Goal: Task Accomplishment & Management: Use online tool/utility

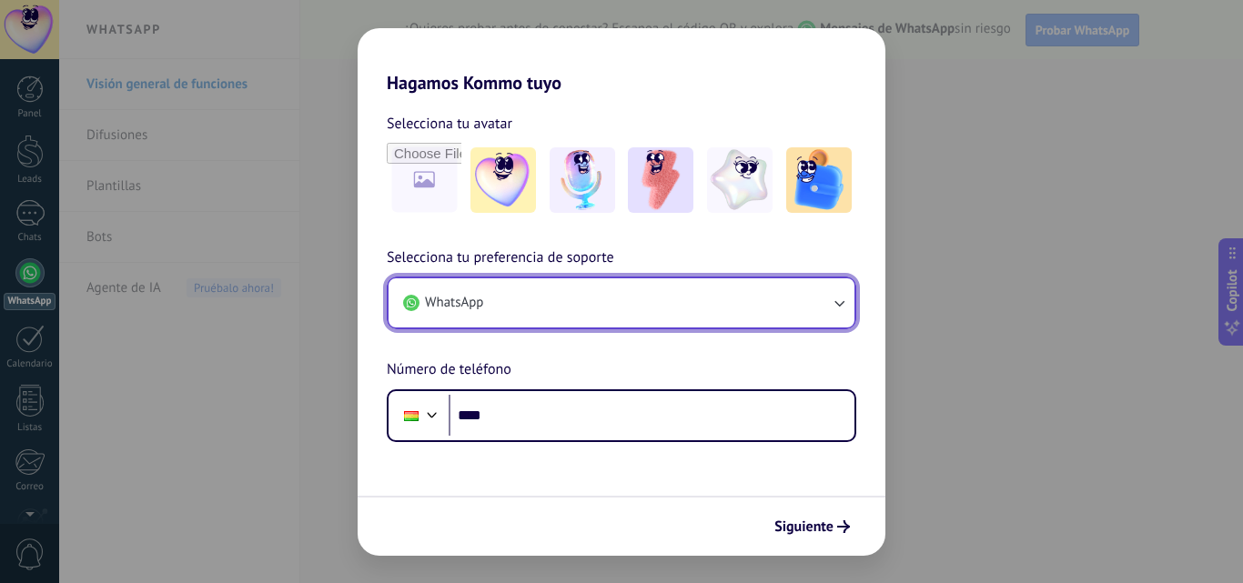
click at [779, 314] on button "WhatsApp" at bounding box center [622, 302] width 466 height 49
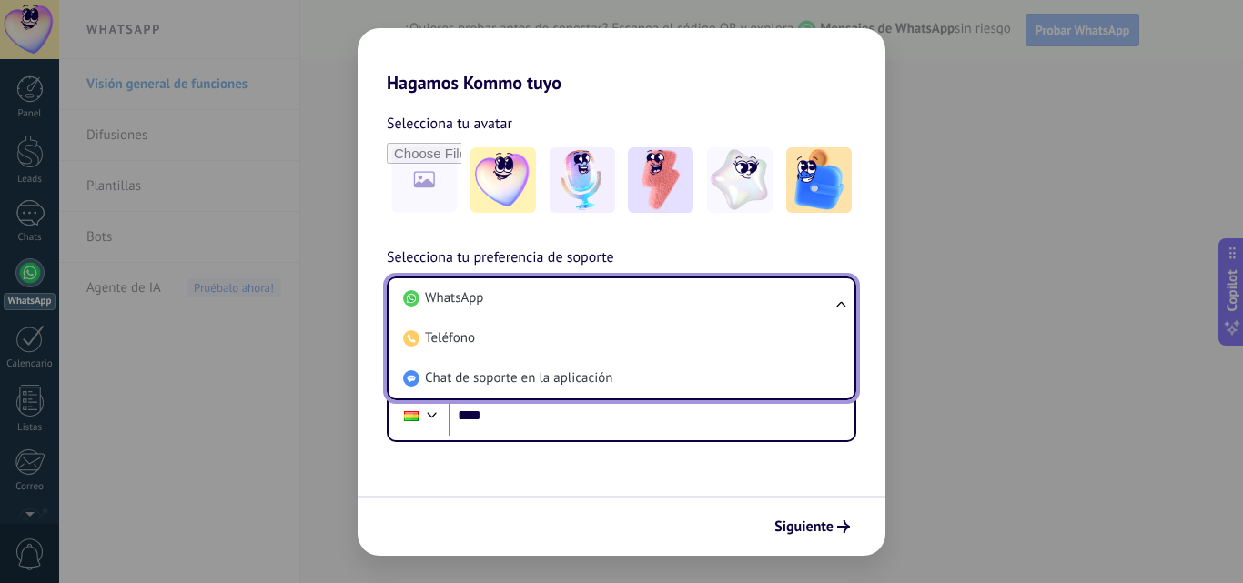
click at [779, 314] on li "WhatsApp" at bounding box center [618, 298] width 444 height 40
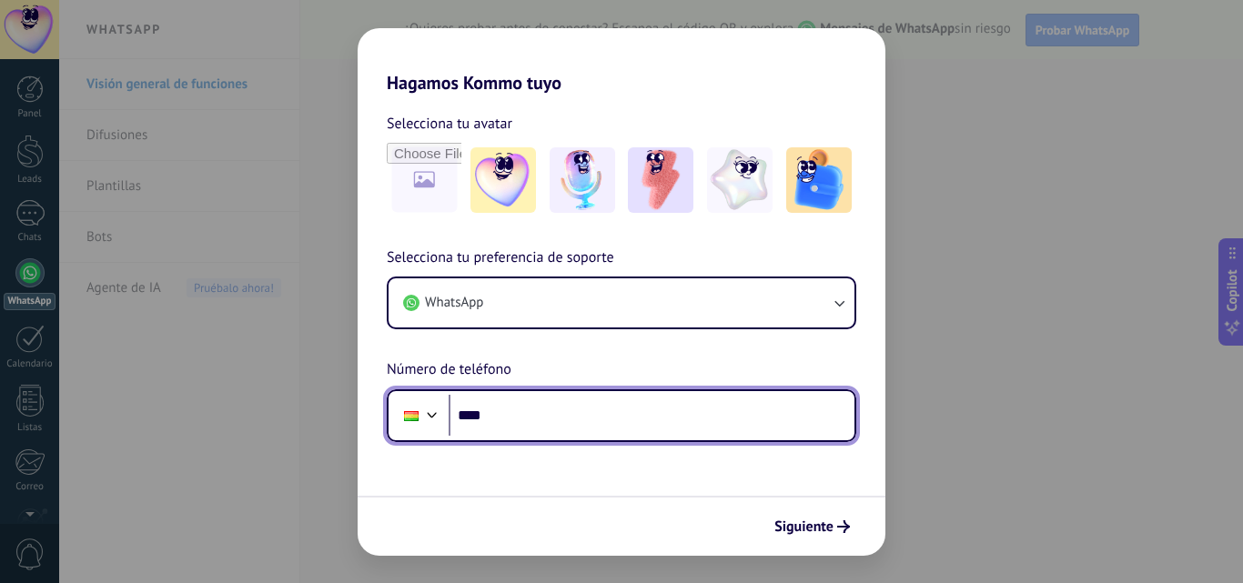
click at [673, 427] on input "****" at bounding box center [652, 416] width 406 height 42
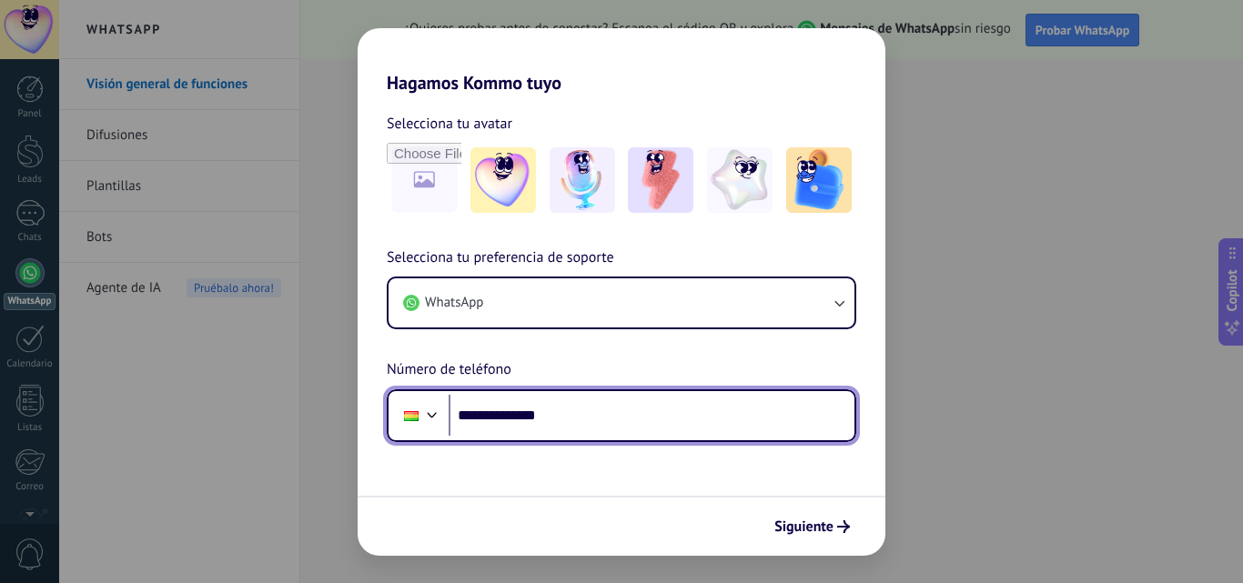
type input "**********"
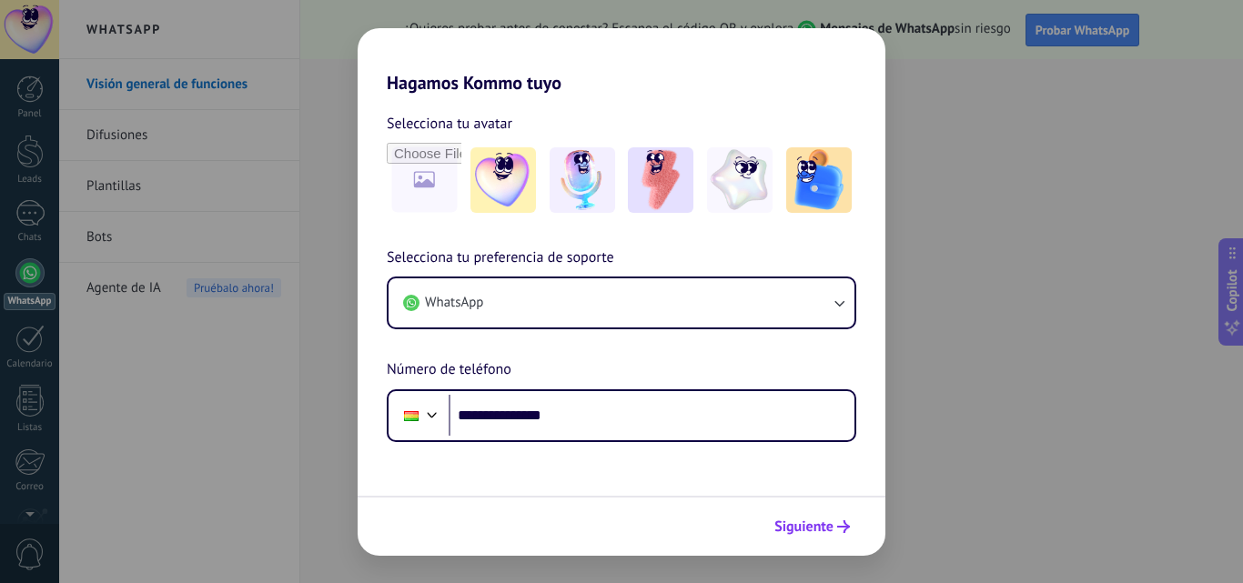
click at [835, 540] on button "Siguiente" at bounding box center [812, 526] width 92 height 31
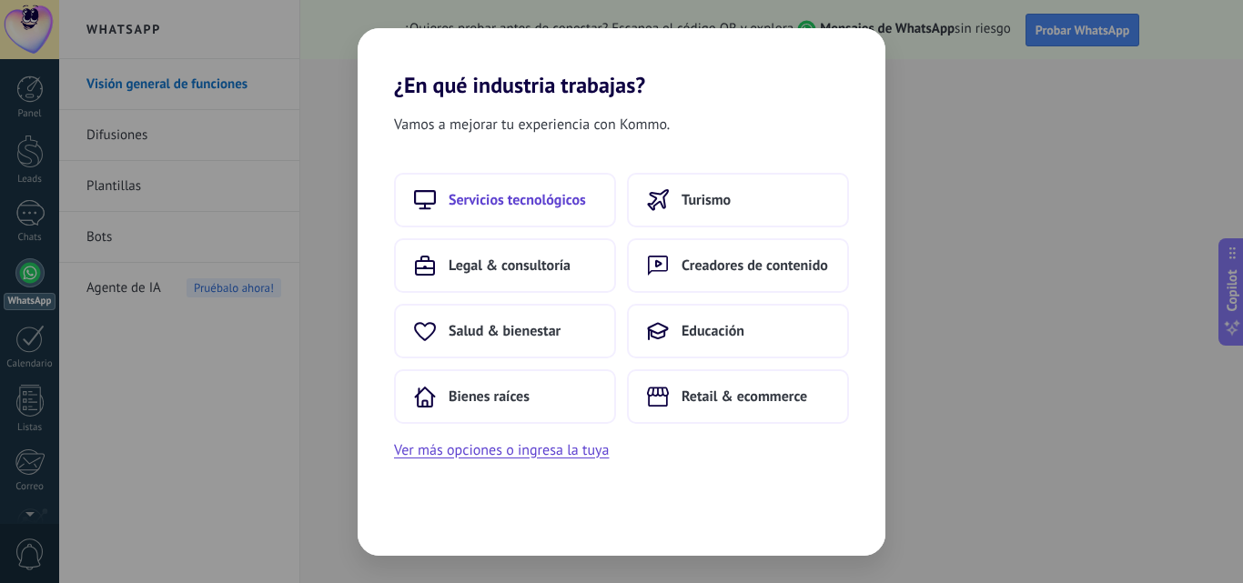
click at [567, 204] on span "Servicios tecnológicos" at bounding box center [517, 200] width 137 height 18
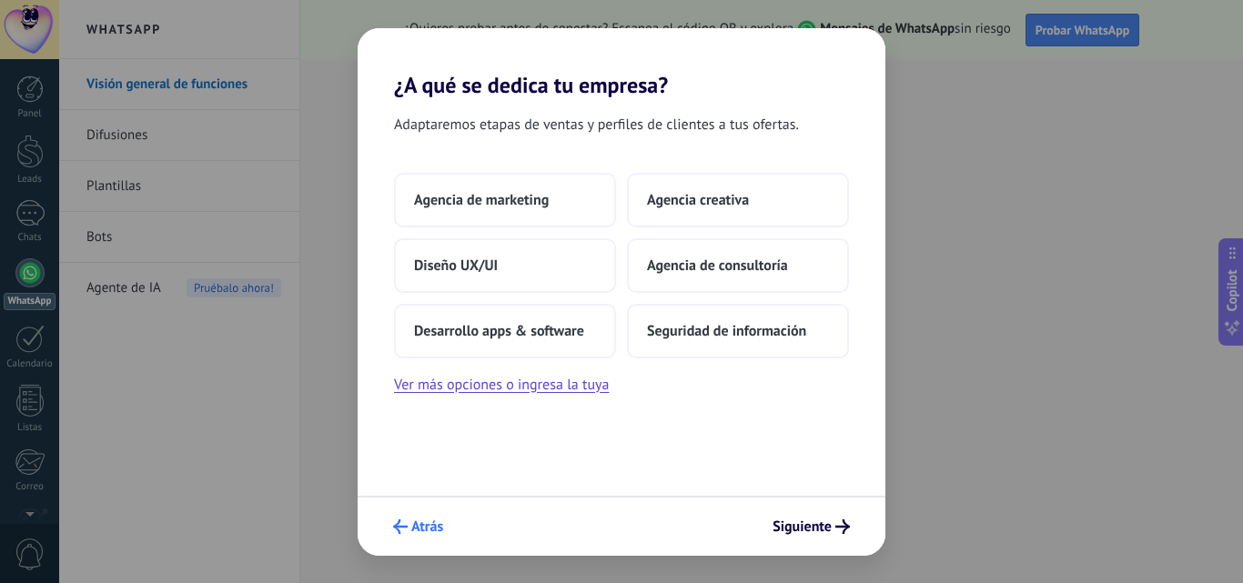
click at [431, 523] on span "Atrás" at bounding box center [427, 527] width 32 height 13
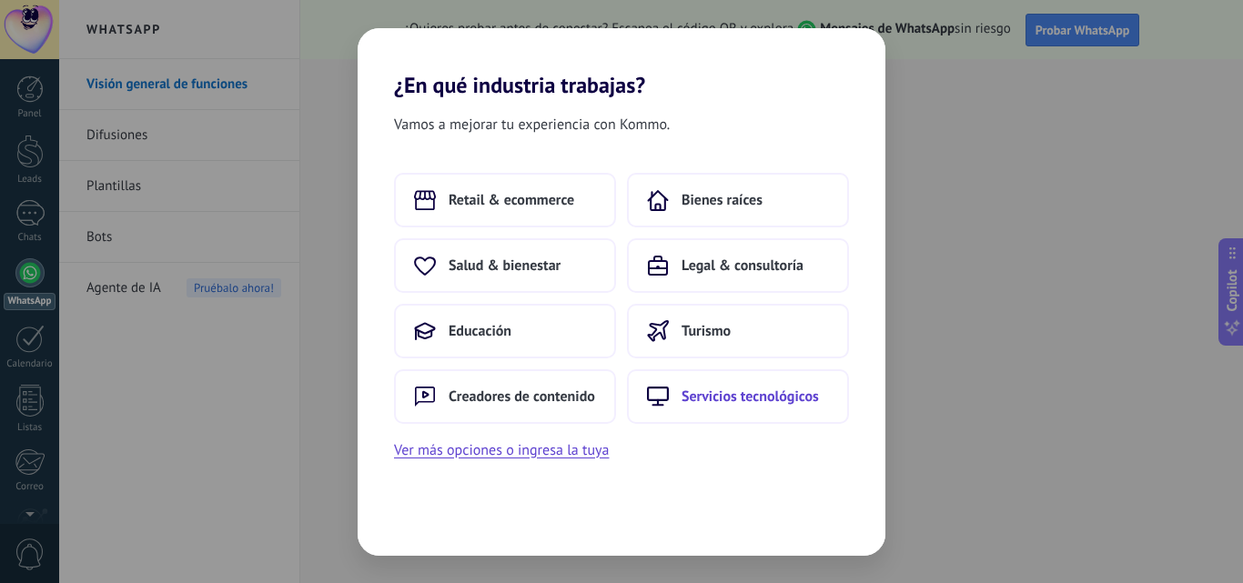
click at [705, 397] on span "Servicios tecnológicos" at bounding box center [750, 397] width 137 height 18
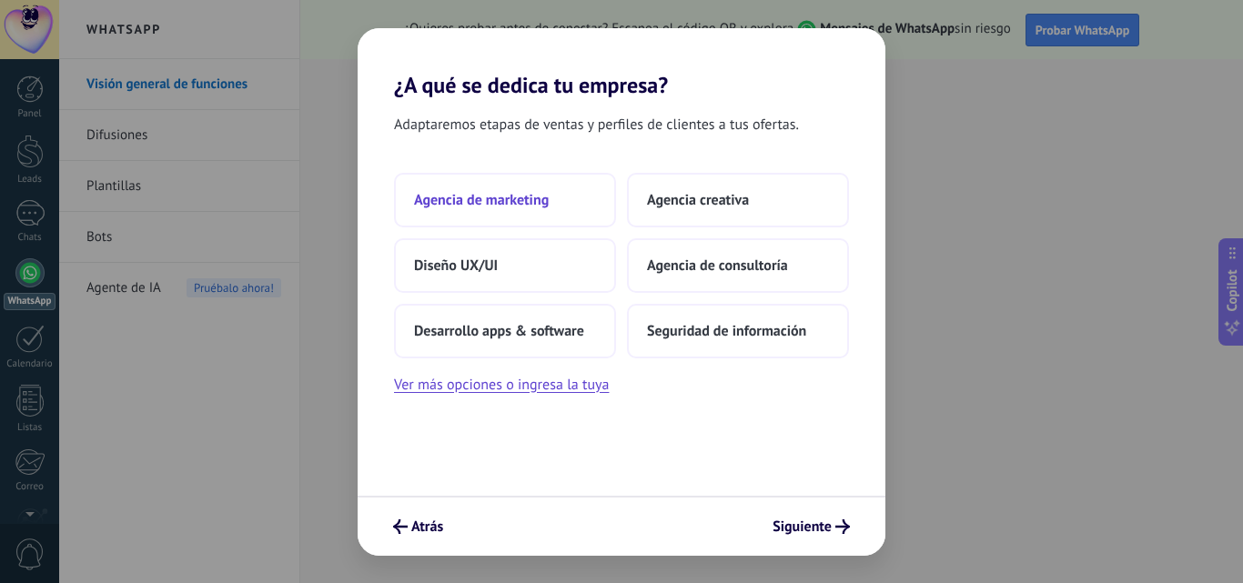
click at [551, 211] on button "Agencia de marketing" at bounding box center [505, 200] width 222 height 55
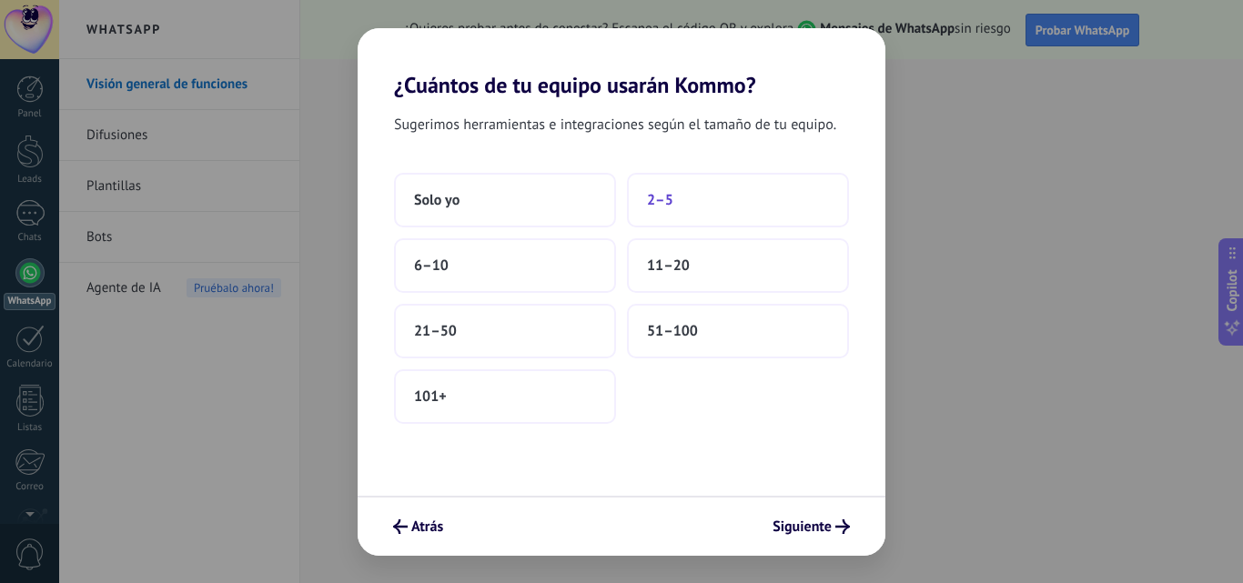
click at [703, 197] on button "2–5" at bounding box center [738, 200] width 222 height 55
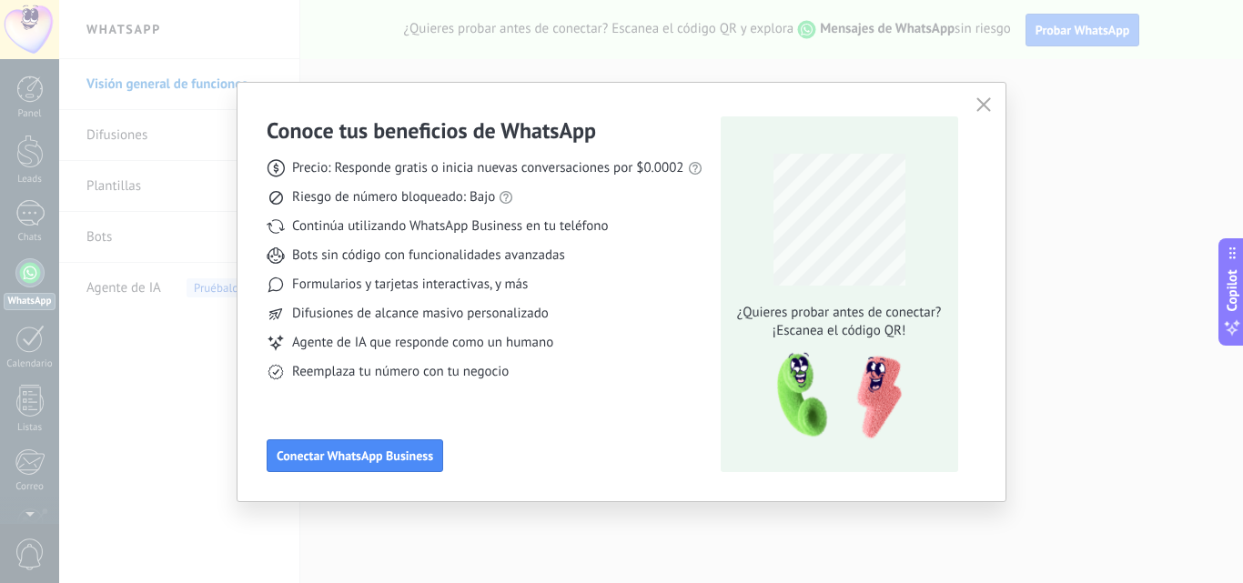
click at [404, 473] on div "Conoce tus beneficios de WhatsApp Precio: Responde gratis o inicia nuevas conve…" at bounding box center [622, 292] width 768 height 419
click at [396, 461] on span "Conectar WhatsApp Business" at bounding box center [355, 456] width 157 height 13
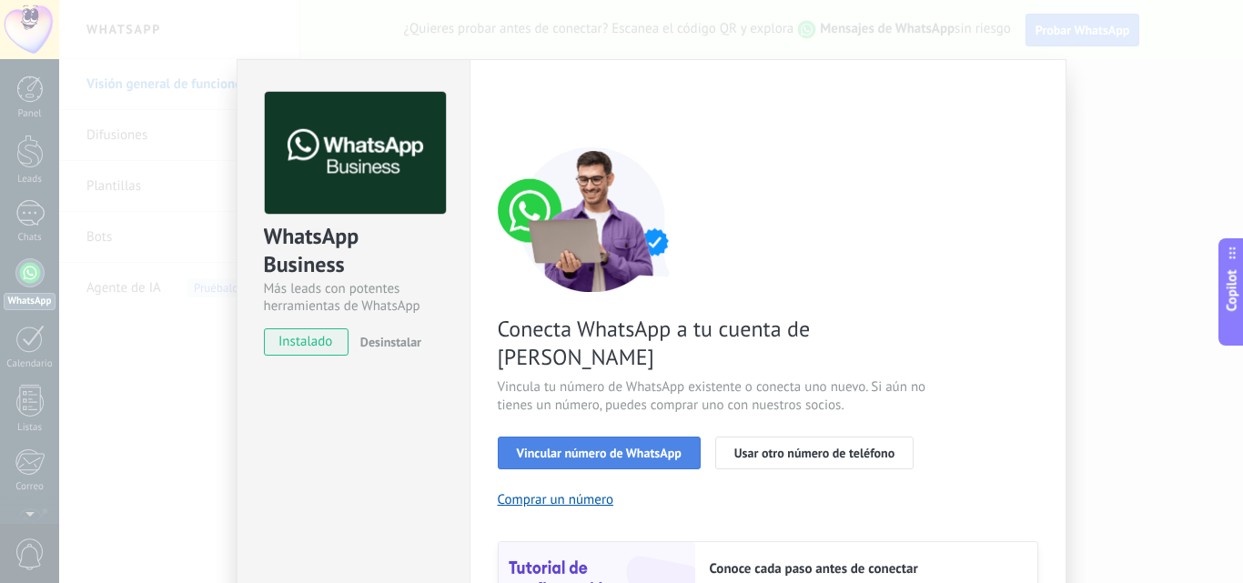
click at [676, 437] on button "Vincular número de WhatsApp" at bounding box center [599, 453] width 203 height 33
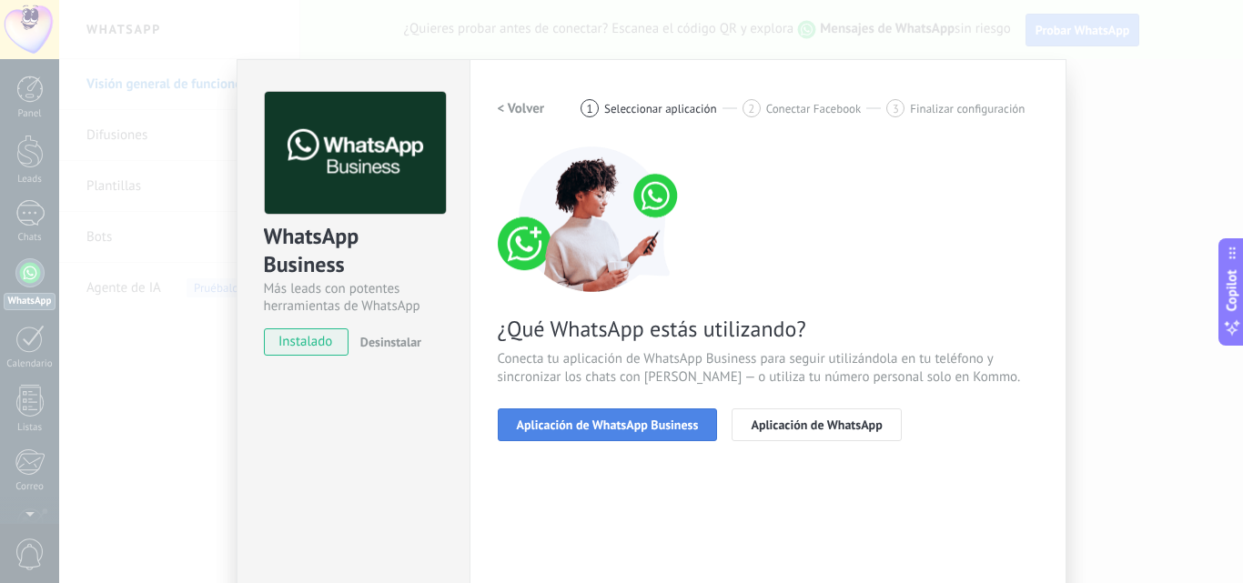
click at [639, 419] on span "Aplicación de WhatsApp Business" at bounding box center [608, 425] width 182 height 13
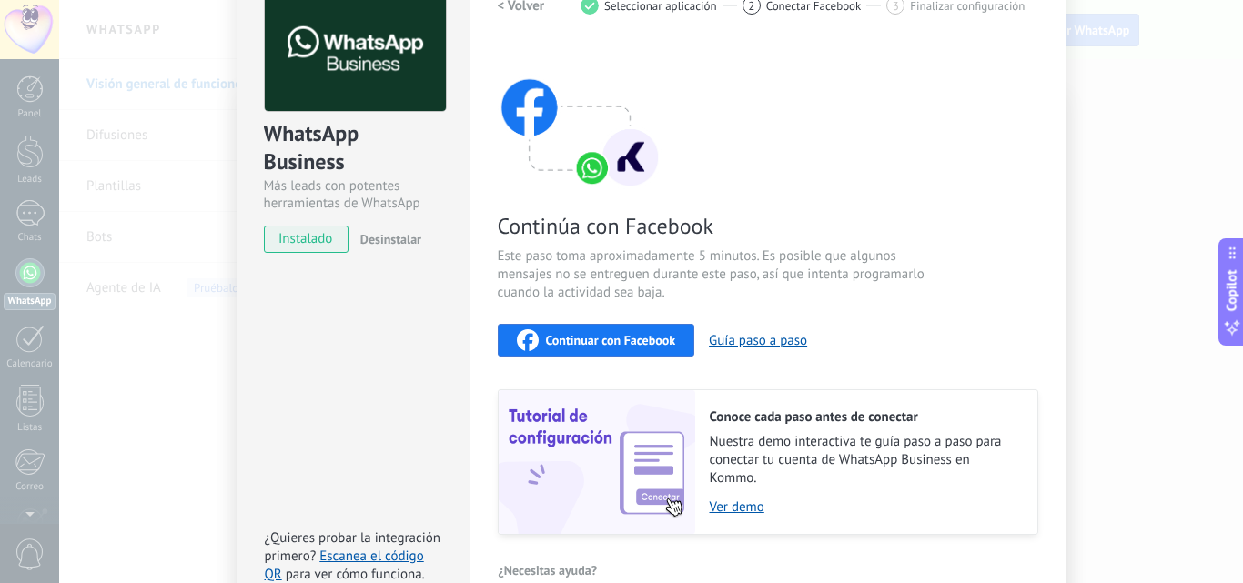
scroll to position [22, 0]
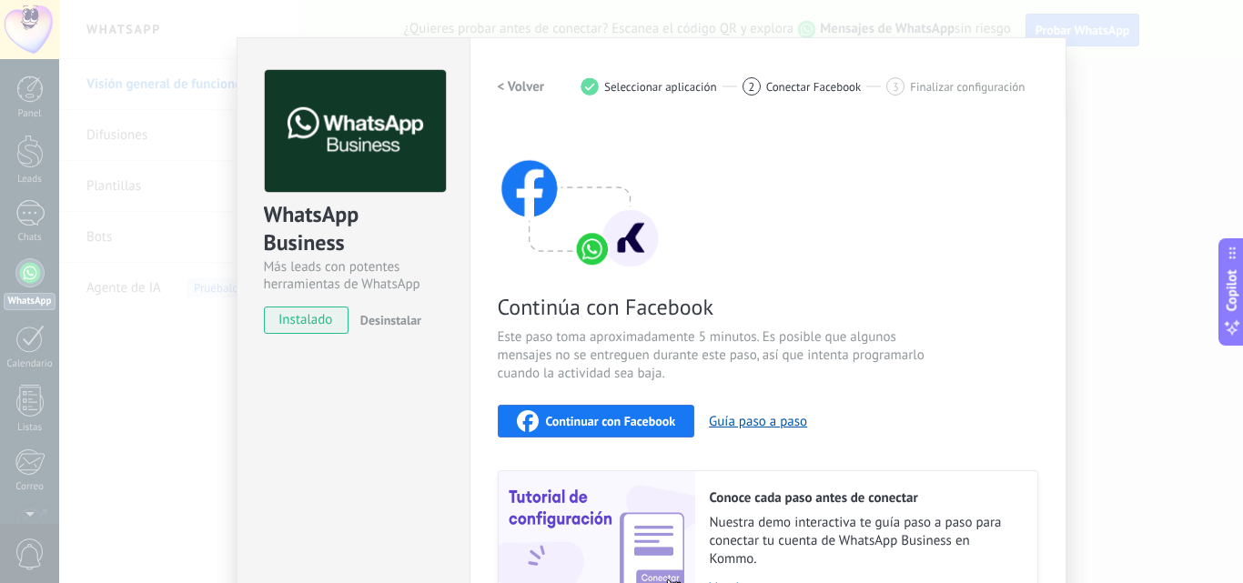
click at [589, 429] on div "Continuar con Facebook" at bounding box center [596, 421] width 159 height 22
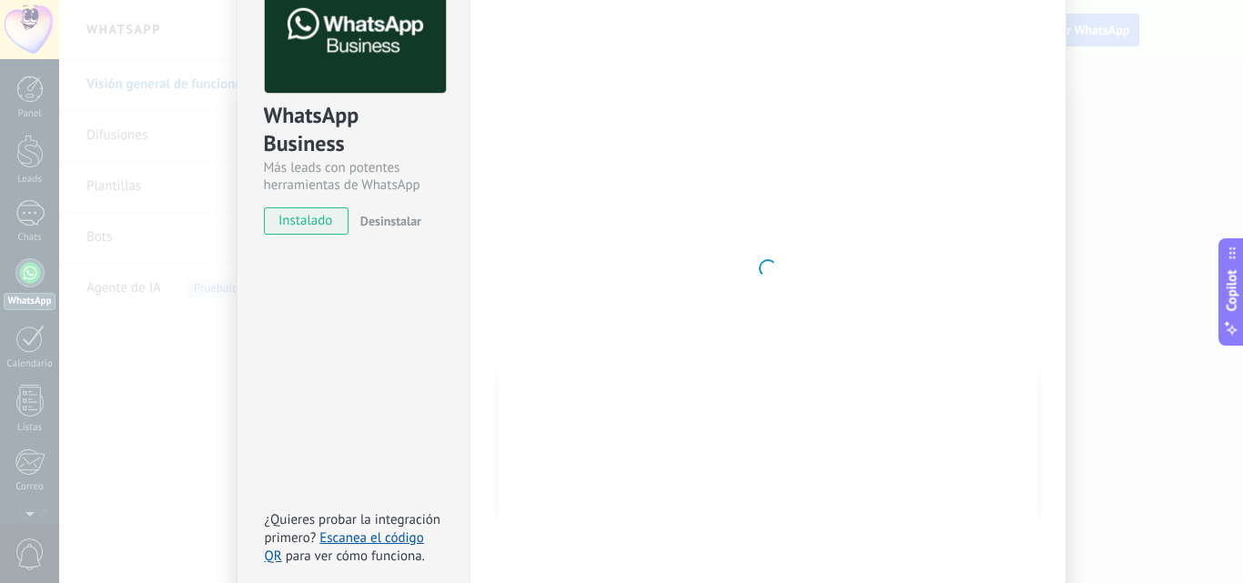
scroll to position [113, 0]
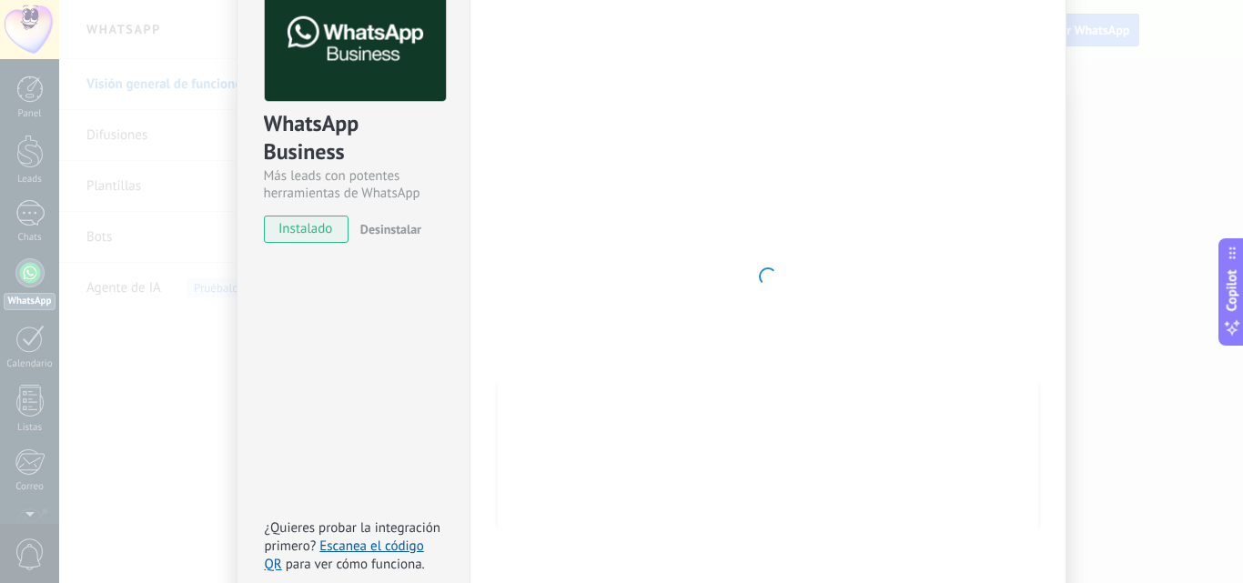
click at [339, 232] on span "instalado" at bounding box center [306, 229] width 83 height 27
drag, startPoint x: 838, startPoint y: 43, endPoint x: 718, endPoint y: 80, distance: 125.8
click at [734, 71] on div at bounding box center [768, 276] width 541 height 595
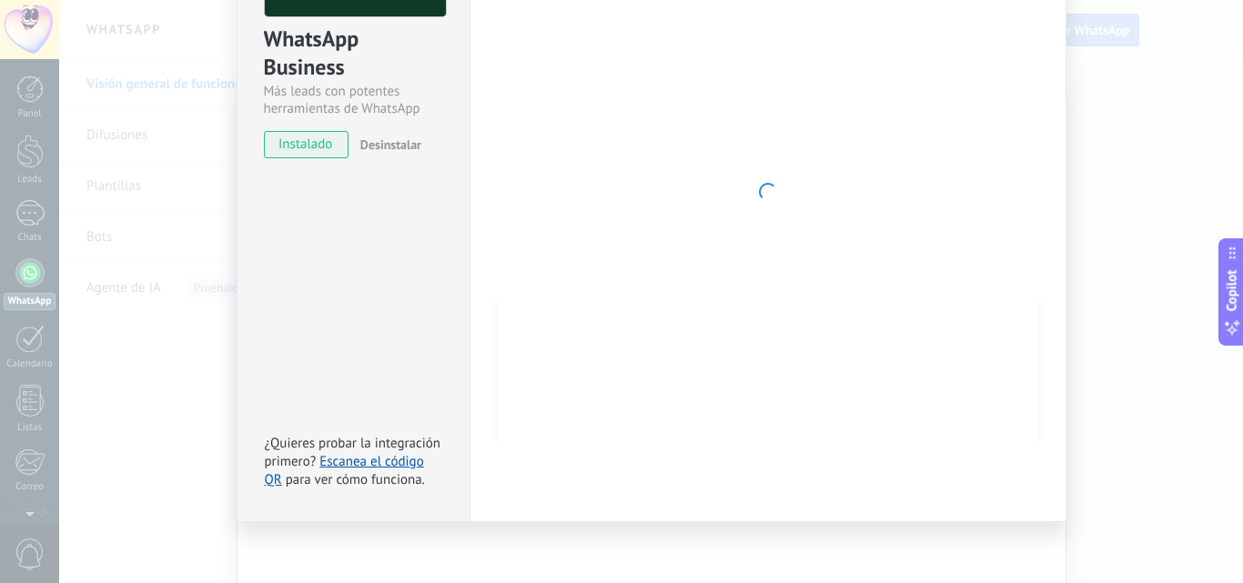
scroll to position [204, 0]
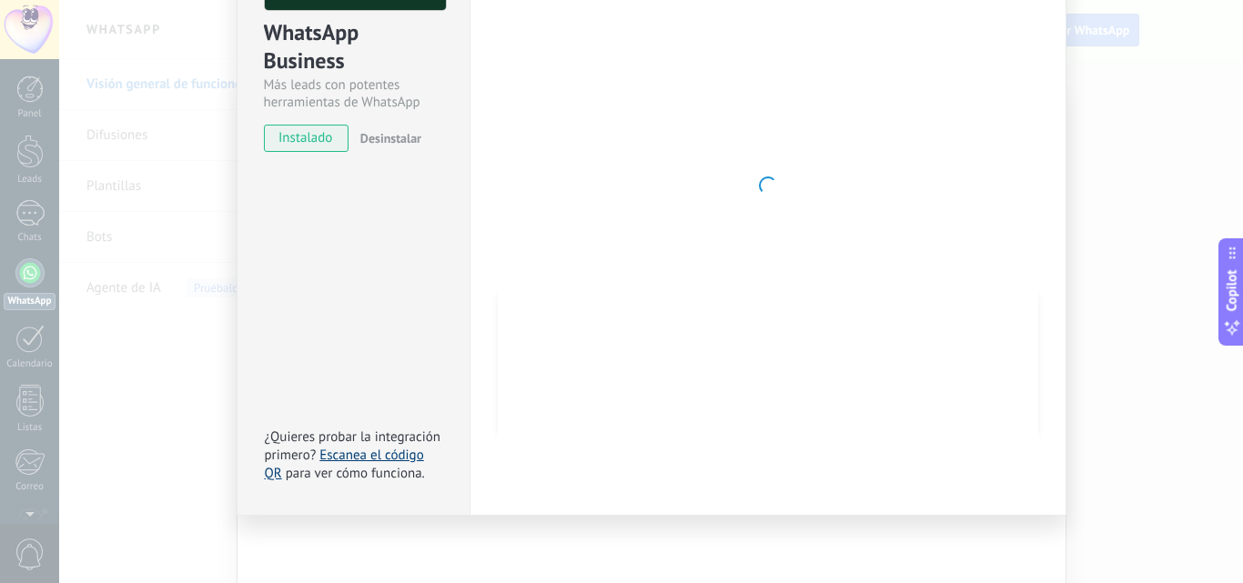
click at [389, 459] on link "Escanea el código QR" at bounding box center [344, 464] width 159 height 35
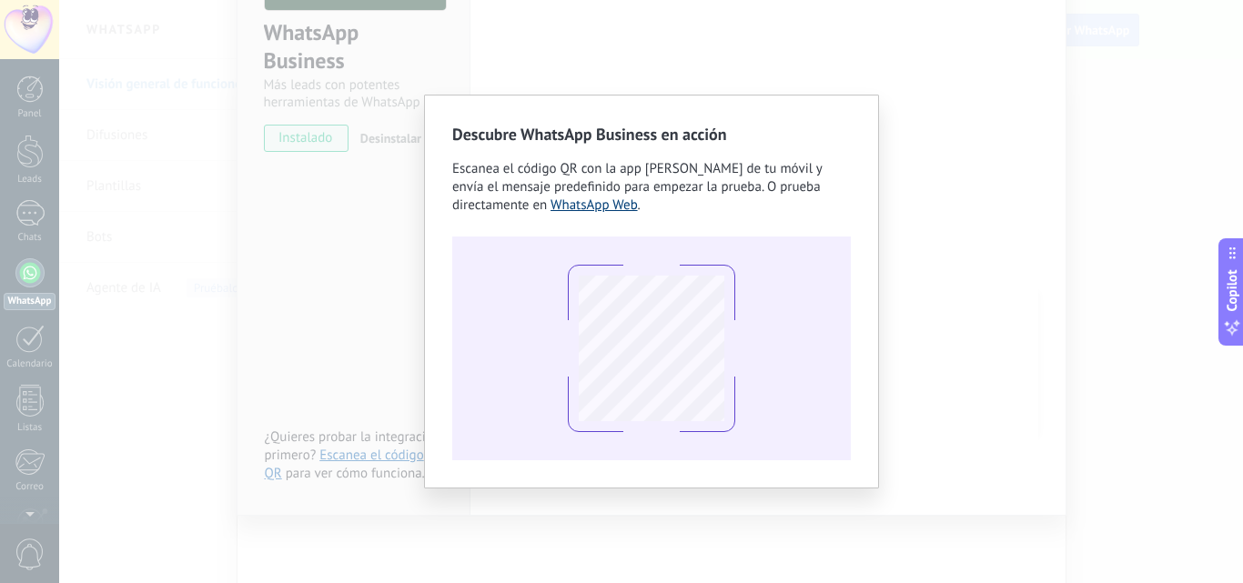
click at [620, 207] on link "WhatsApp Web" at bounding box center [594, 205] width 87 height 17
